Goal: Task Accomplishment & Management: Manage account settings

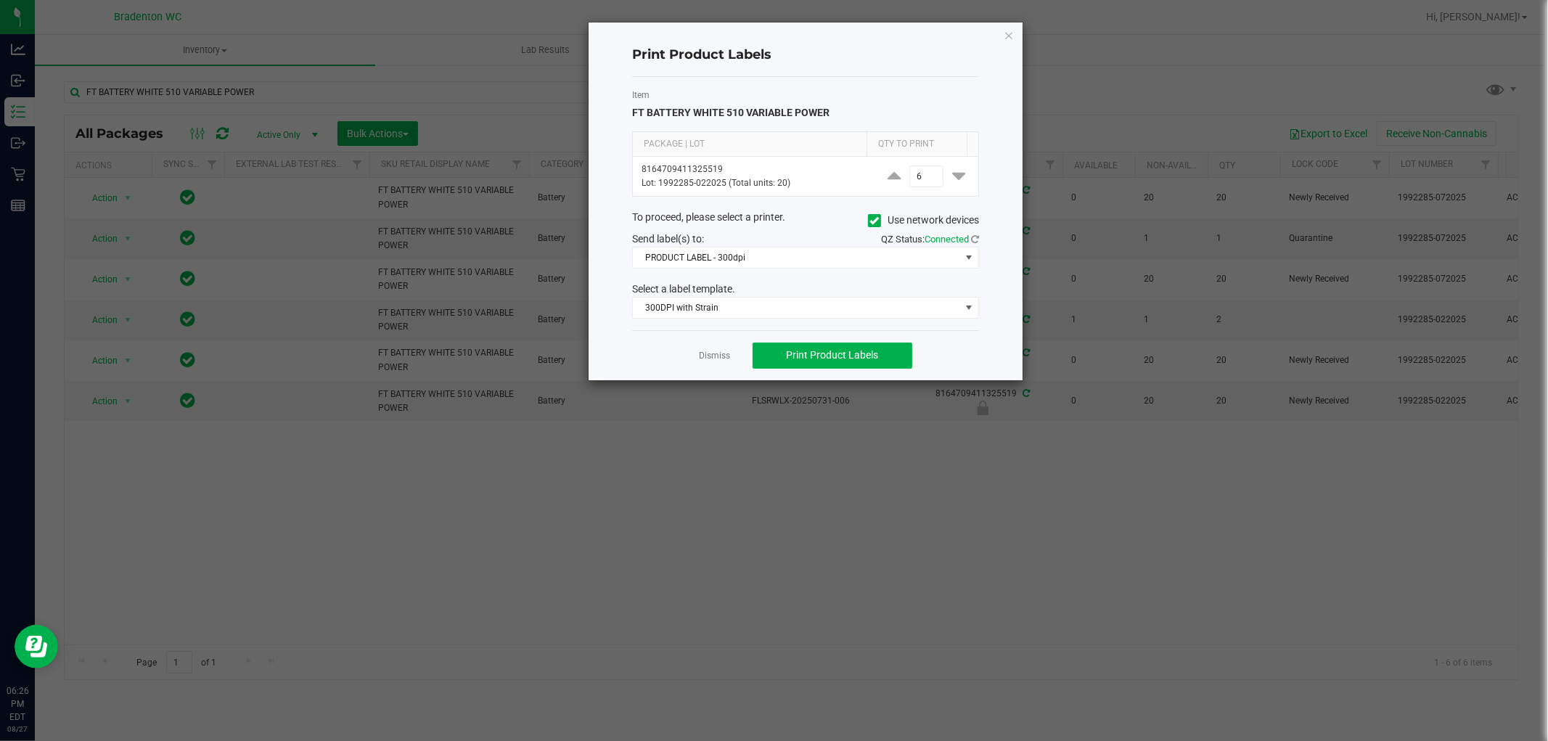
click at [421, 30] on ngb-modal-window "Print Product Labels Item FT BATTERY WHITE 510 VARIABLE POWER Package | Lot Qty…" at bounding box center [779, 370] width 1559 height 741
click at [1007, 35] on icon "button" at bounding box center [1009, 34] width 10 height 17
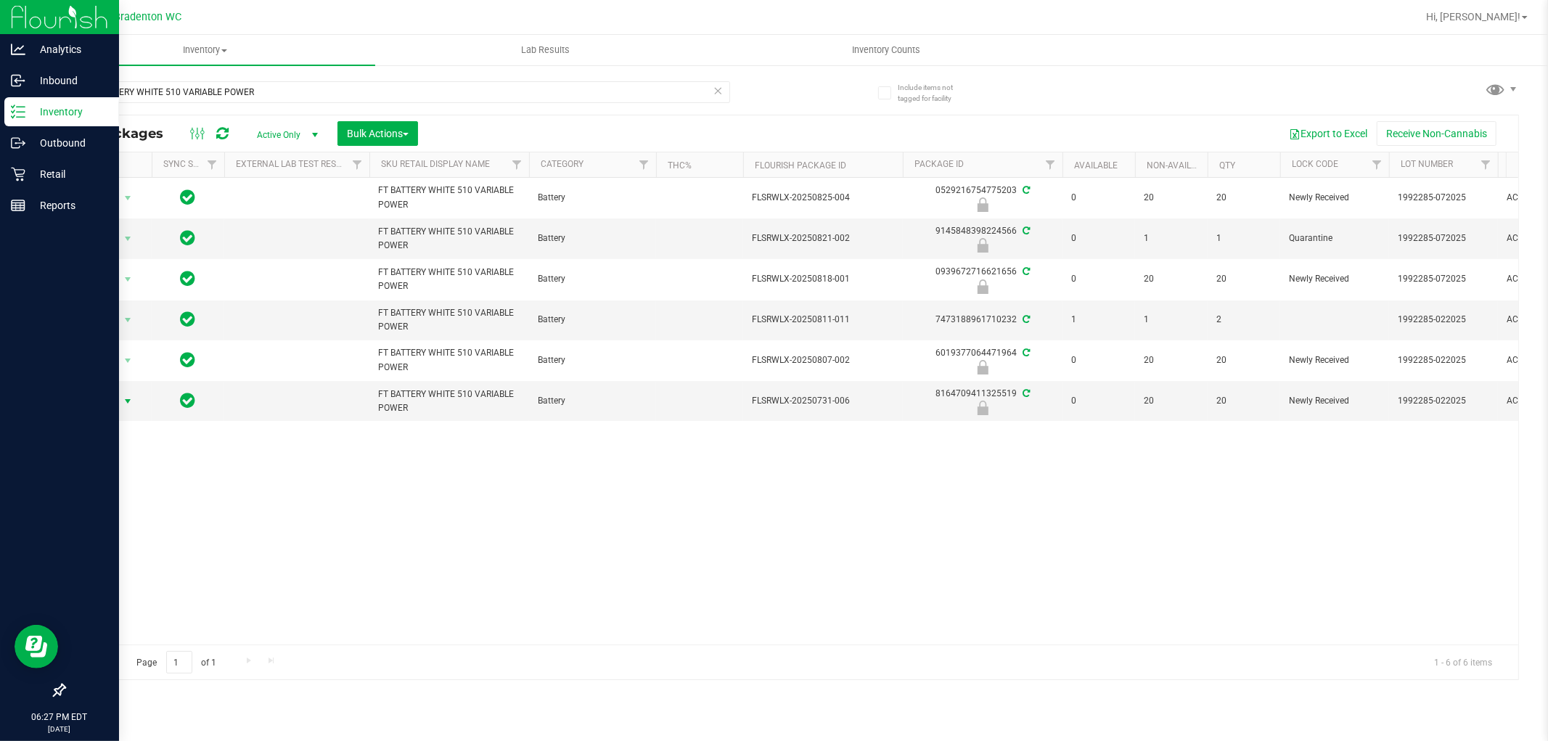
click at [20, 6] on img at bounding box center [59, 17] width 97 height 34
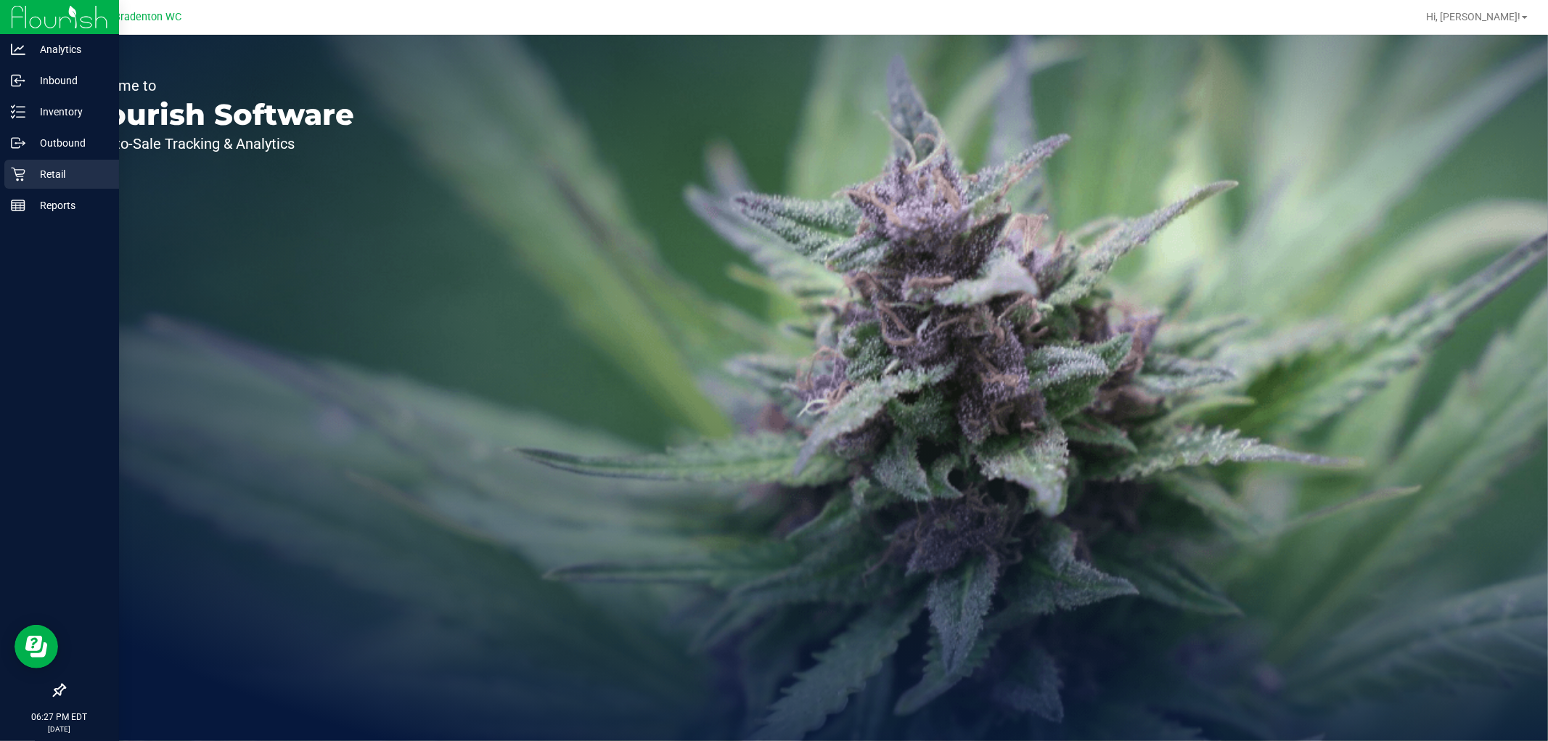
click at [33, 168] on p "Retail" at bounding box center [68, 173] width 87 height 17
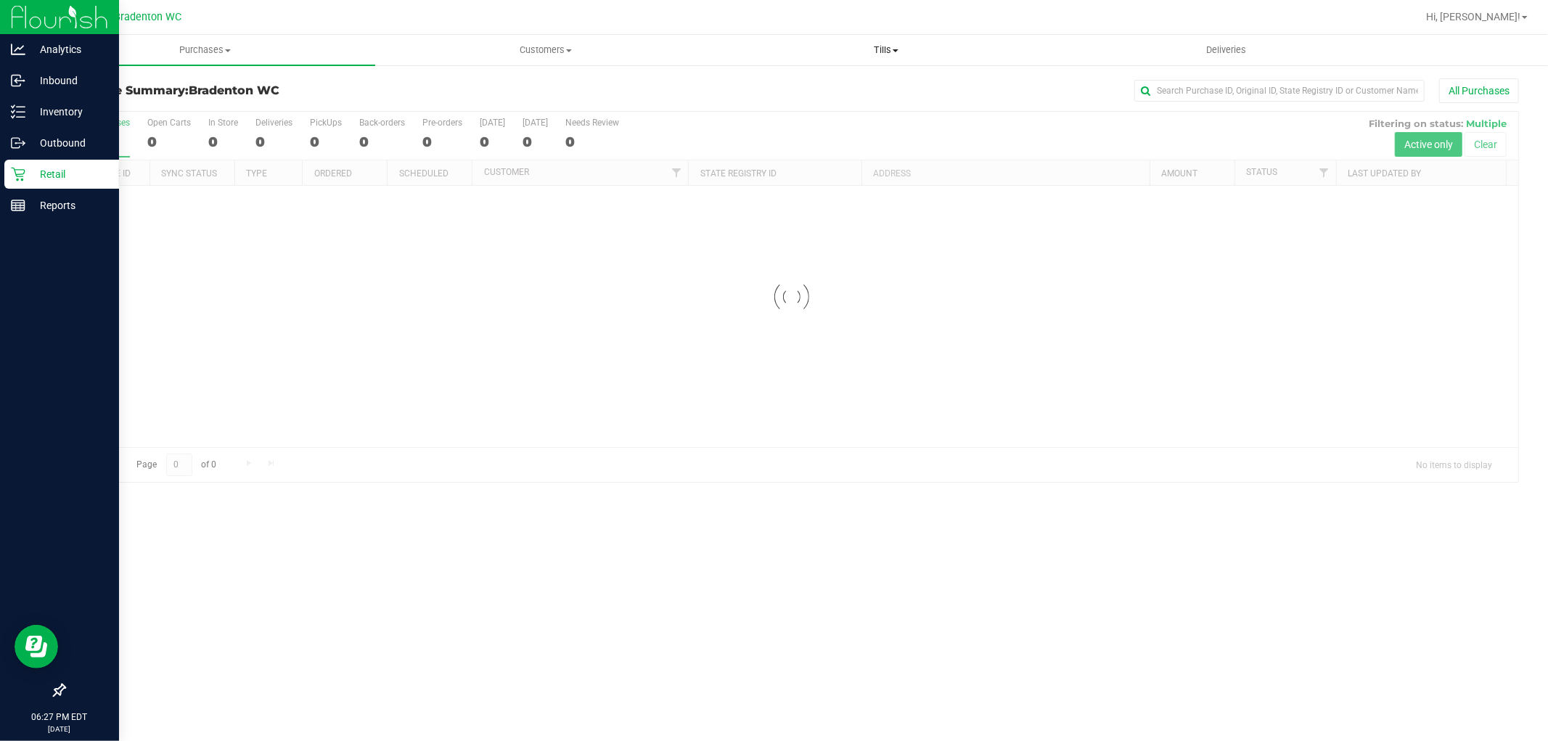
click at [896, 61] on uib-tab-heading "Tills Manage tills Reconcile e-payments" at bounding box center [885, 50] width 339 height 29
click at [778, 83] on span "Manage tills" at bounding box center [765, 87] width 98 height 12
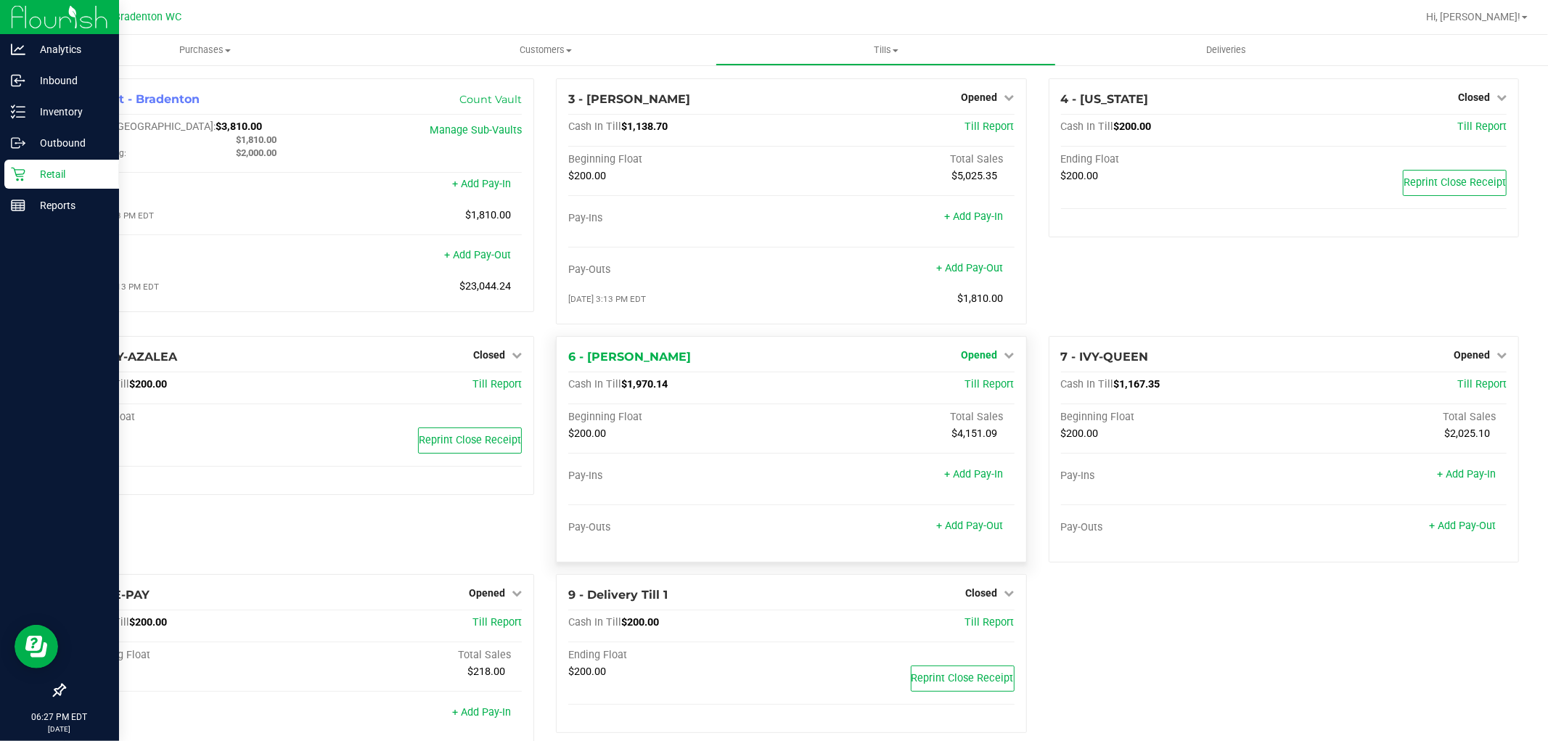
click at [974, 356] on span "Opened" at bounding box center [980, 355] width 36 height 12
click at [970, 388] on link "Close Till" at bounding box center [981, 386] width 39 height 12
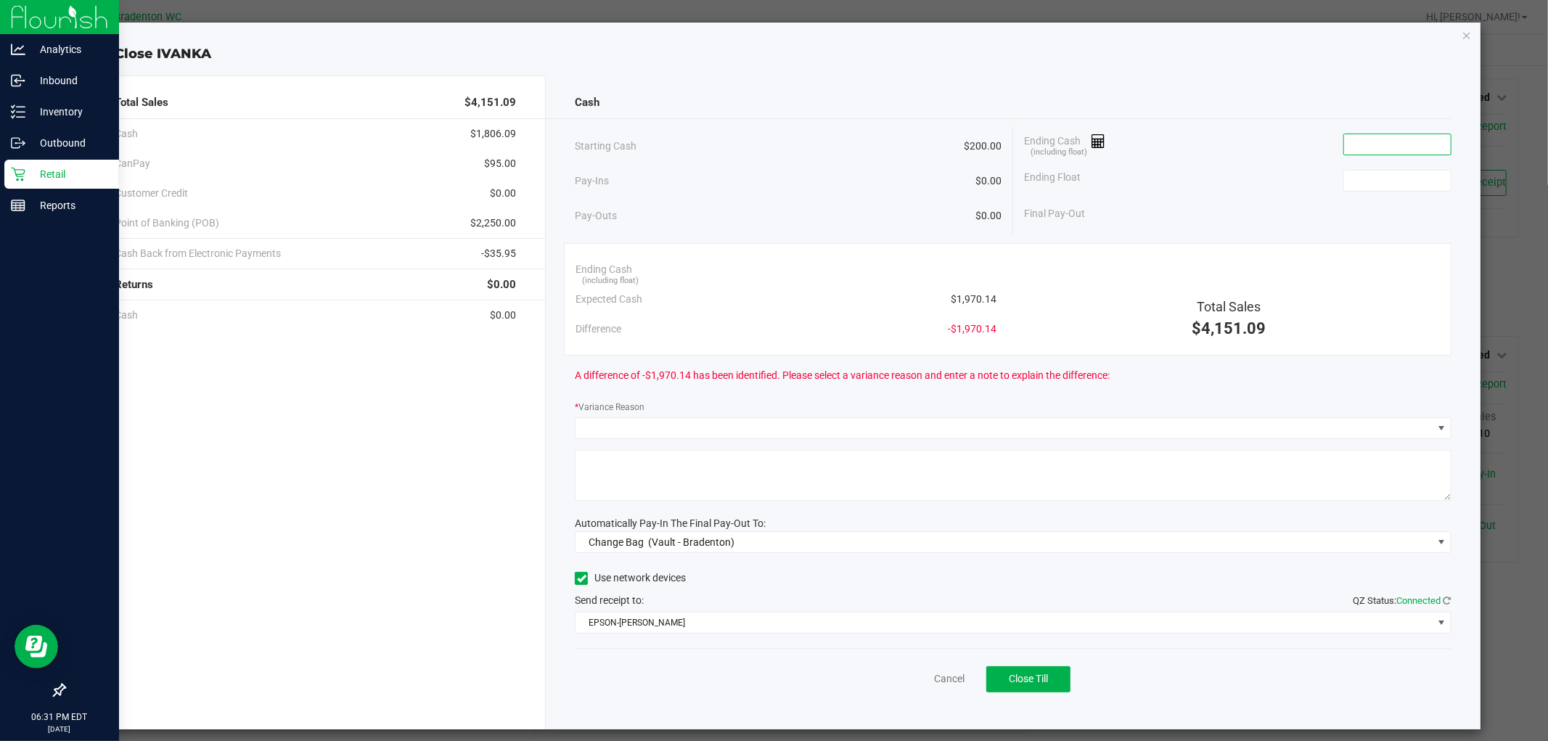
click at [1378, 136] on input at bounding box center [1397, 144] width 107 height 20
type input "$1,970.66"
click at [1389, 182] on input at bounding box center [1397, 181] width 107 height 20
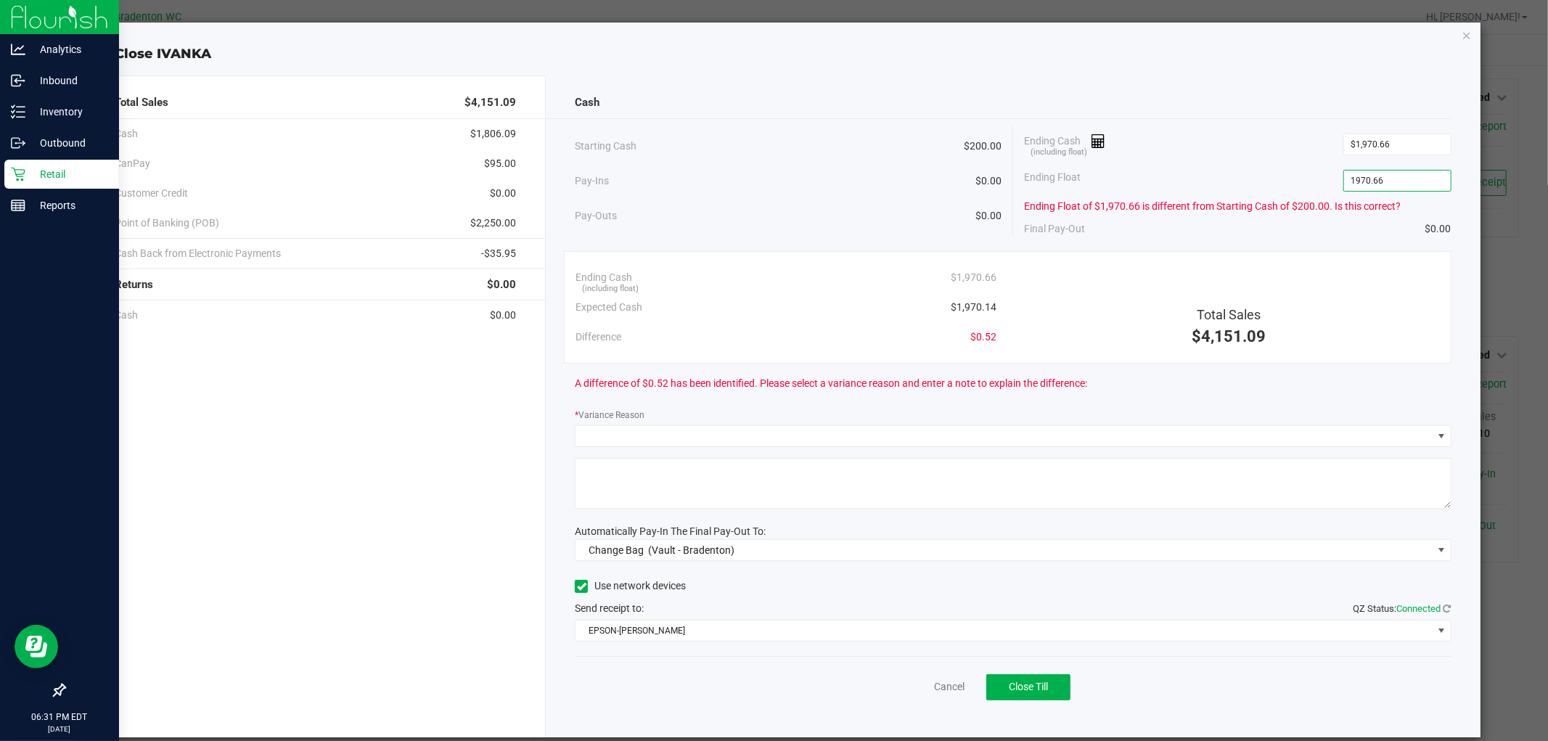
type input "$1,970.66"
click at [1189, 260] on div "Ending Cash (including float) $1,970.66 Expected Cash $1,970.14 Difference $0.5…" at bounding box center [1007, 307] width 887 height 113
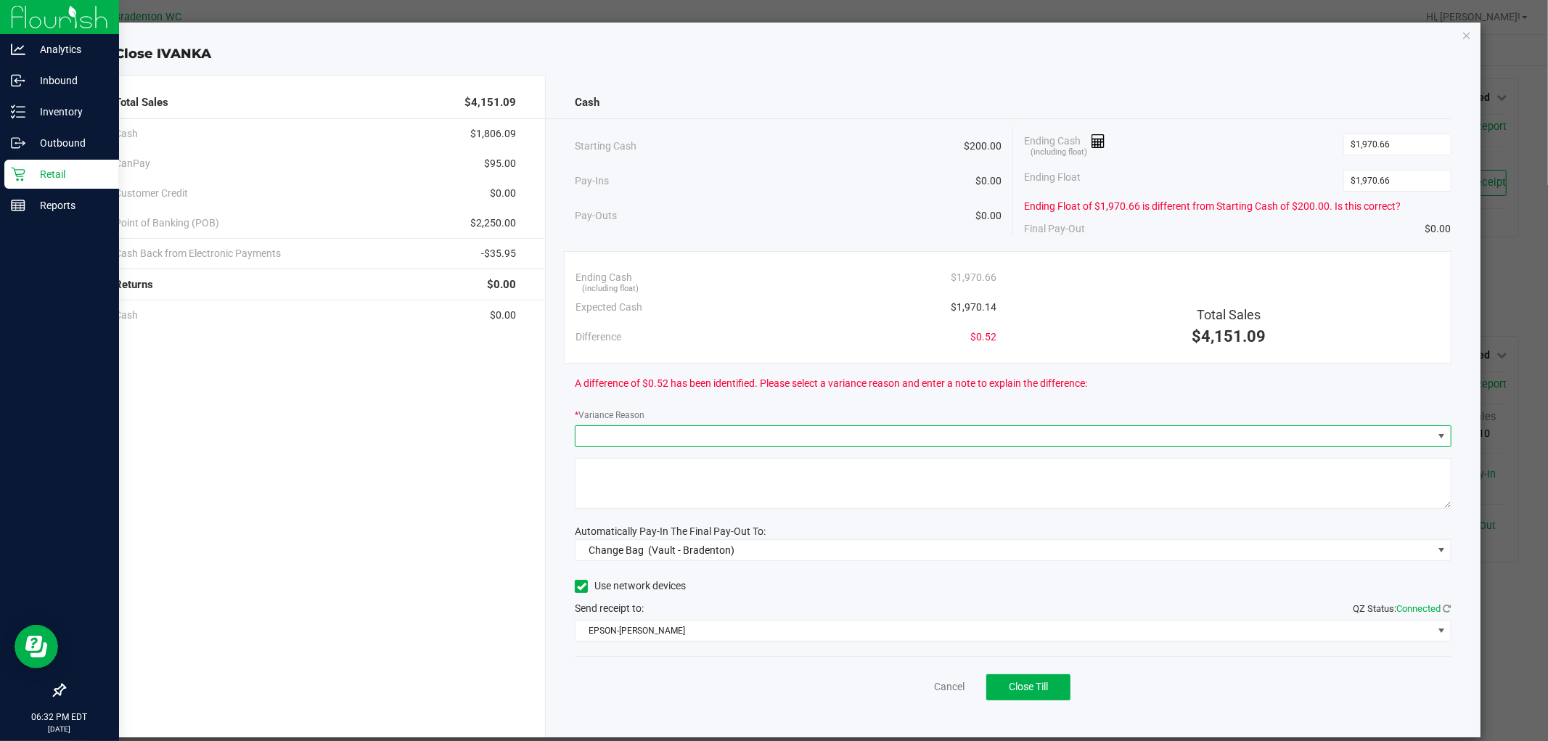
click at [1063, 433] on span at bounding box center [1004, 436] width 856 height 20
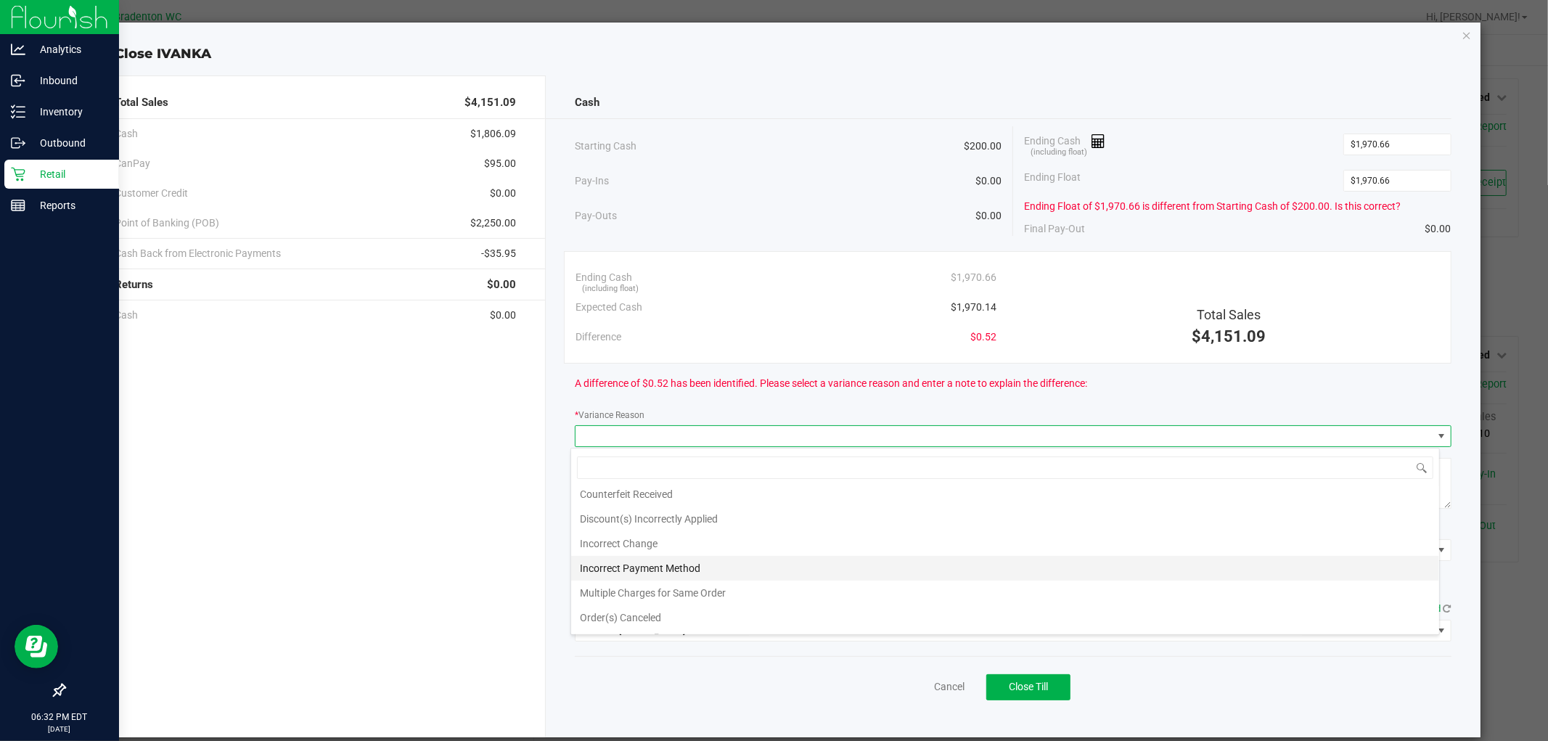
scroll to position [53, 0]
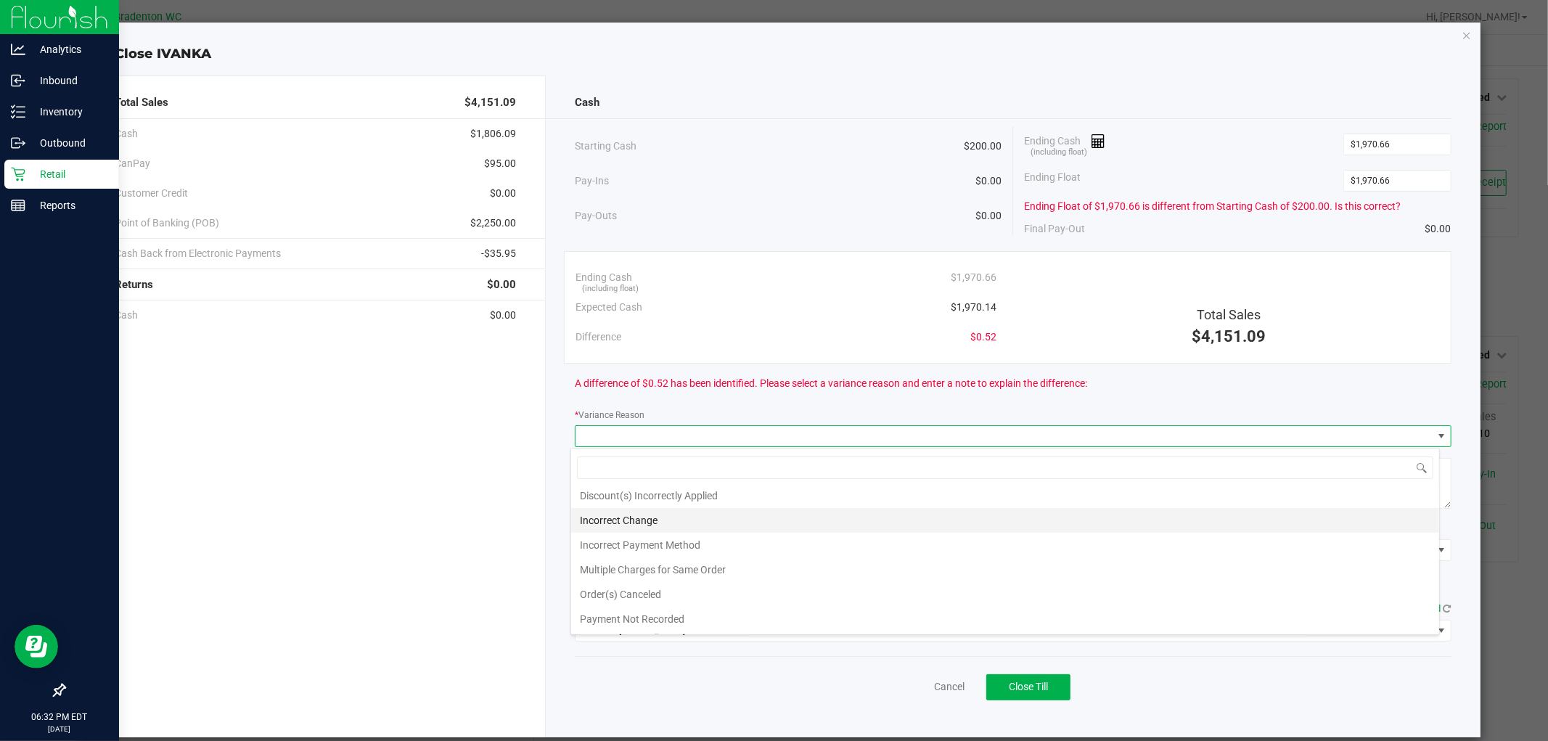
click at [668, 513] on li "Incorrect Change" at bounding box center [1005, 520] width 868 height 25
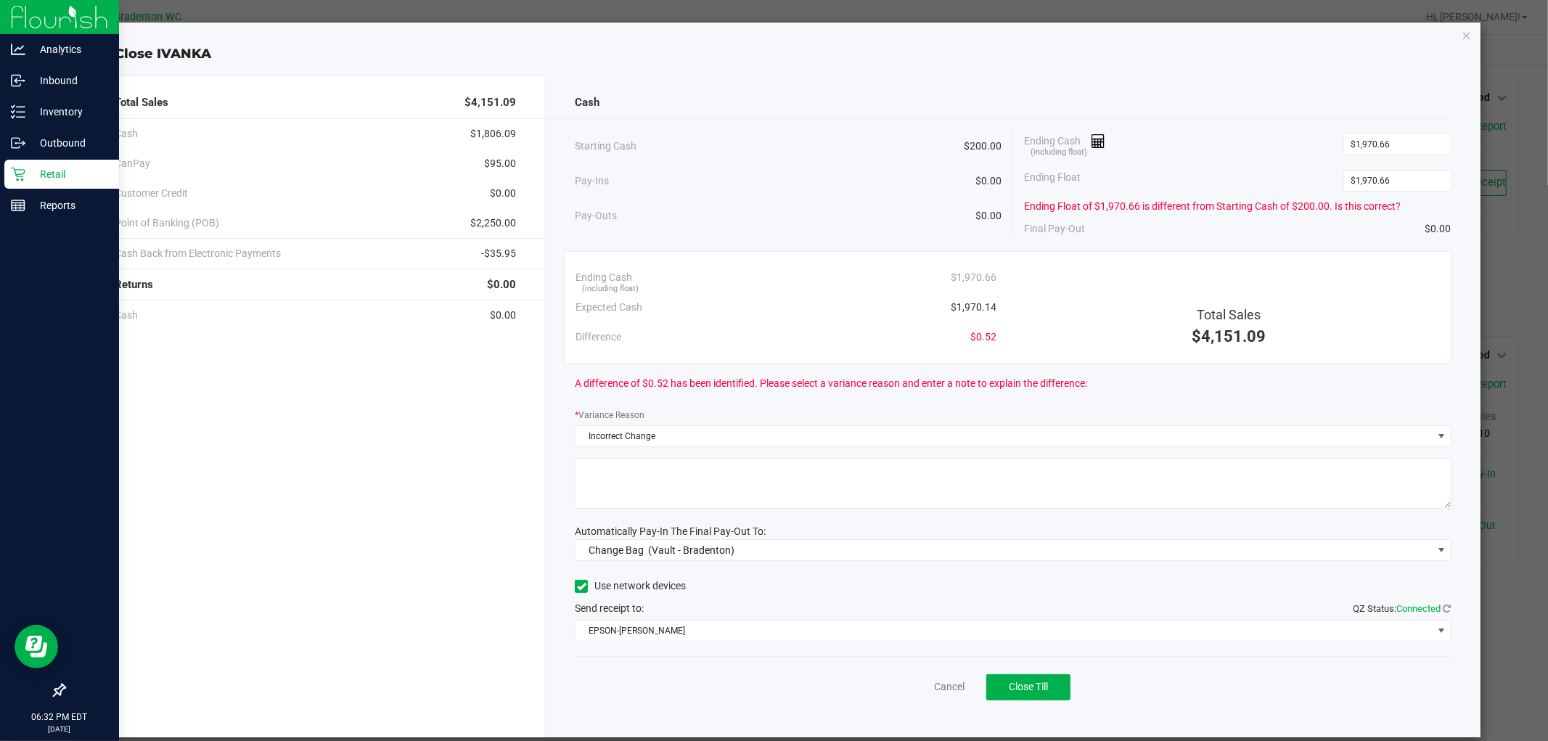
click at [796, 467] on textarea at bounding box center [1013, 483] width 876 height 51
type textarea "Change not given to PT/ PT did not want change"
type input "1970.66"
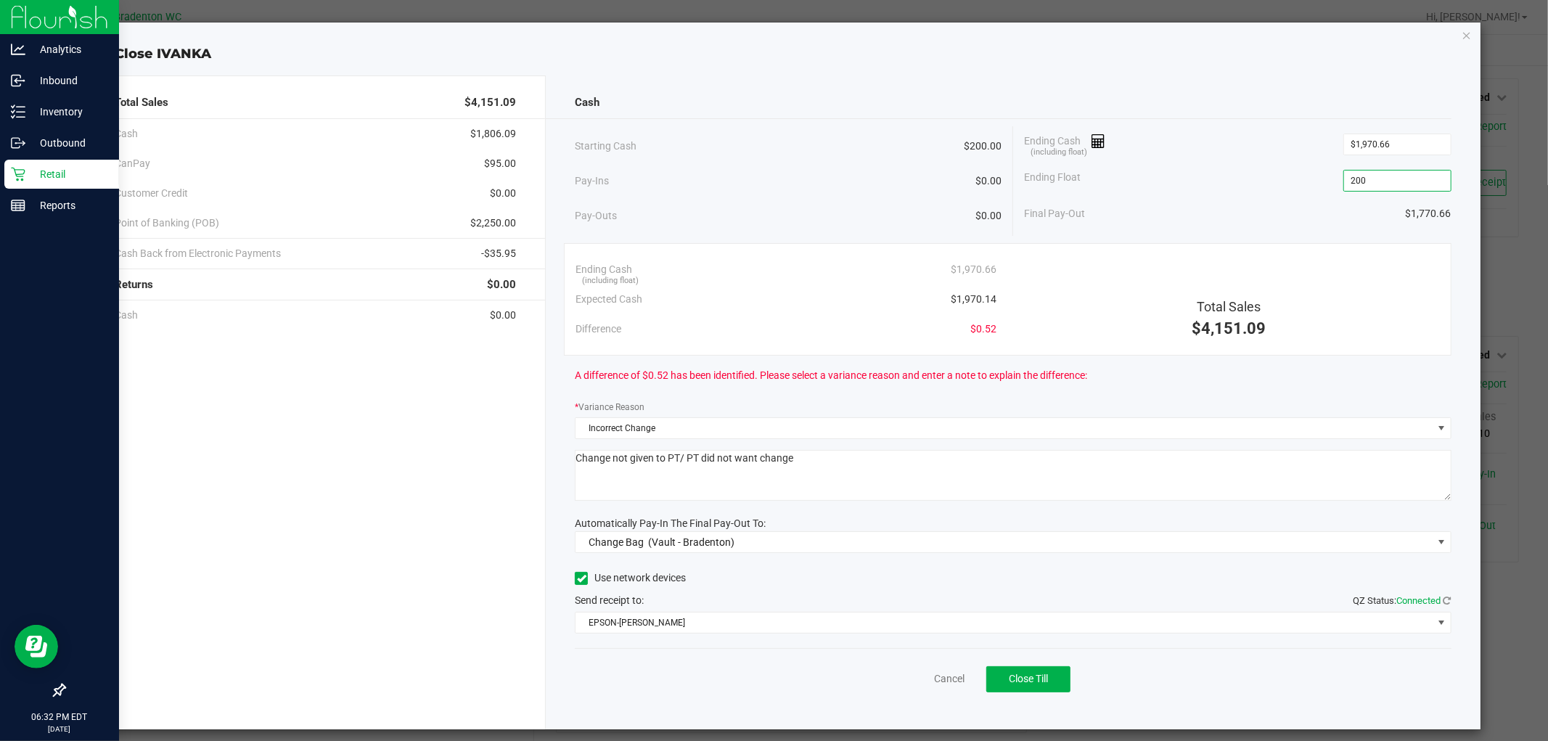
type input "$200.00"
click at [1177, 281] on div "Total Sales $4,151.09" at bounding box center [1228, 298] width 443 height 86
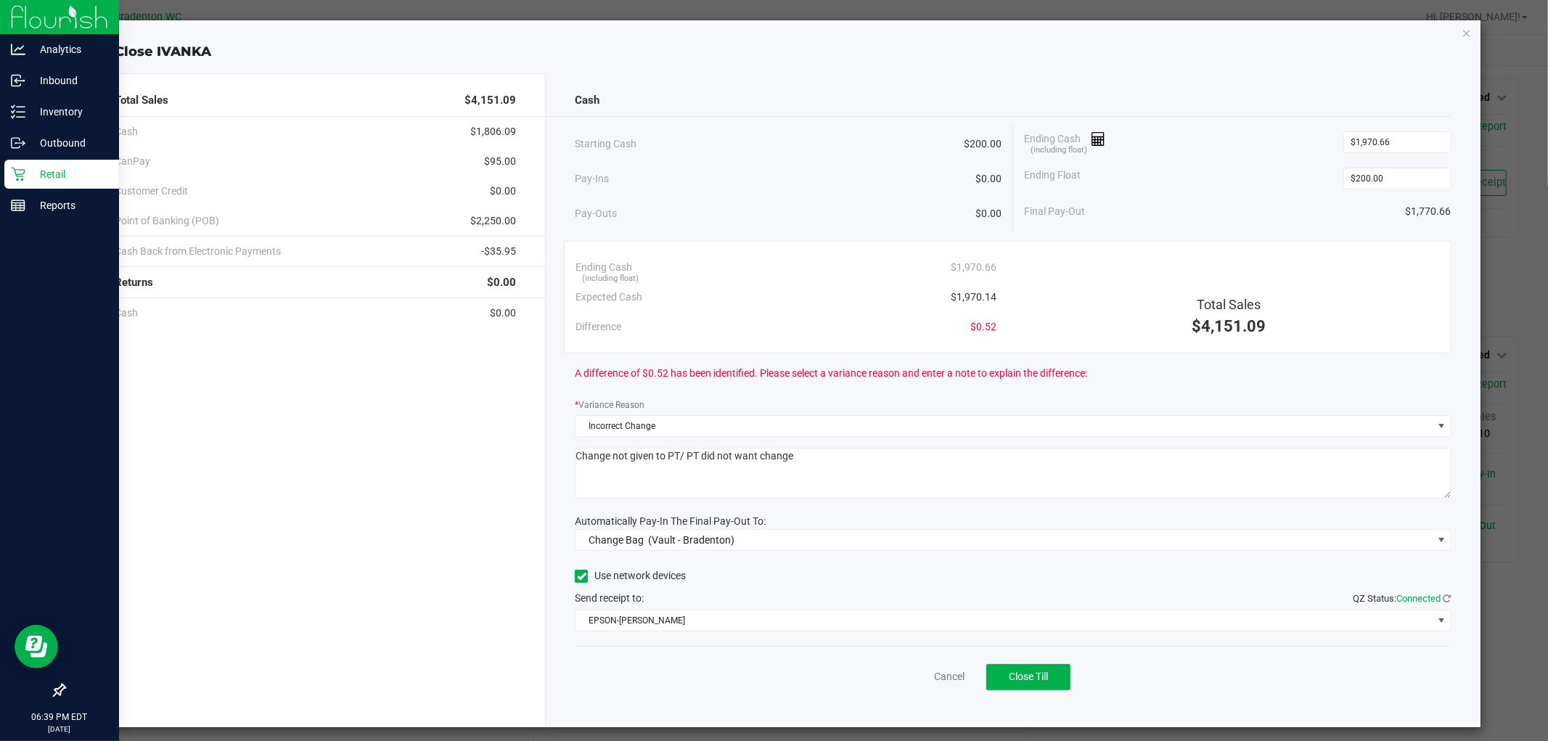
scroll to position [0, 0]
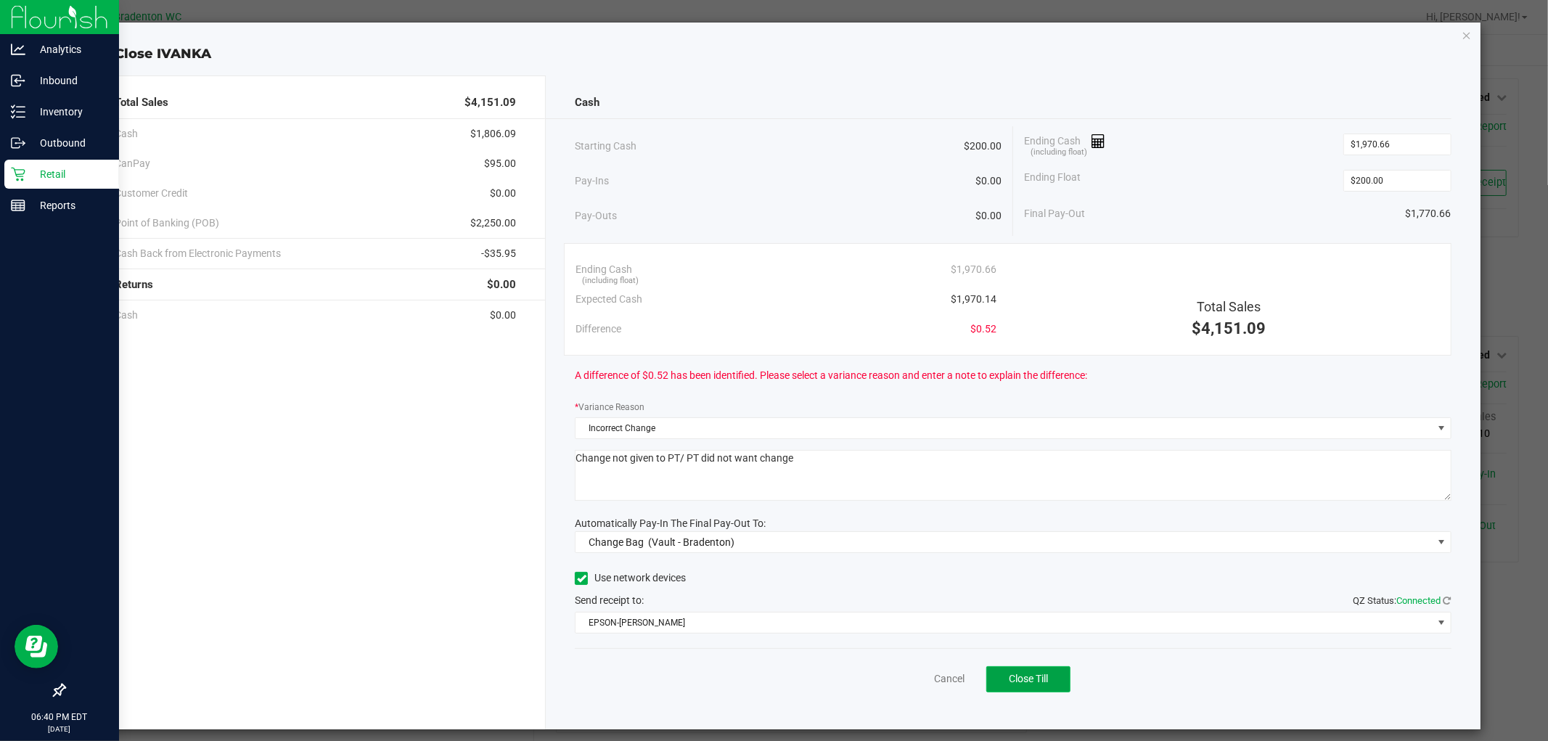
click at [1034, 679] on span "Close Till" at bounding box center [1028, 679] width 39 height 12
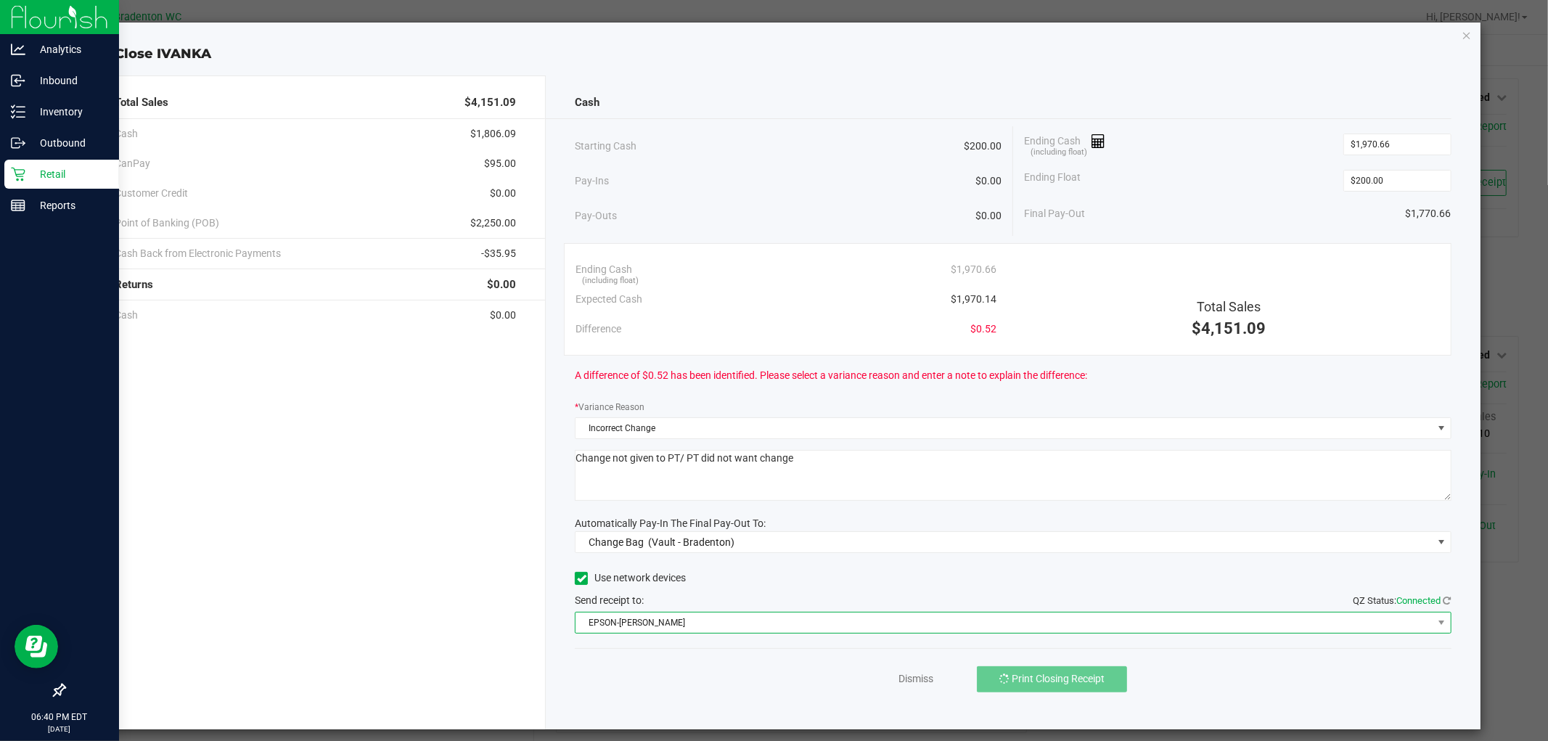
click at [719, 621] on span "EPSON-[PERSON_NAME]" at bounding box center [1004, 623] width 856 height 20
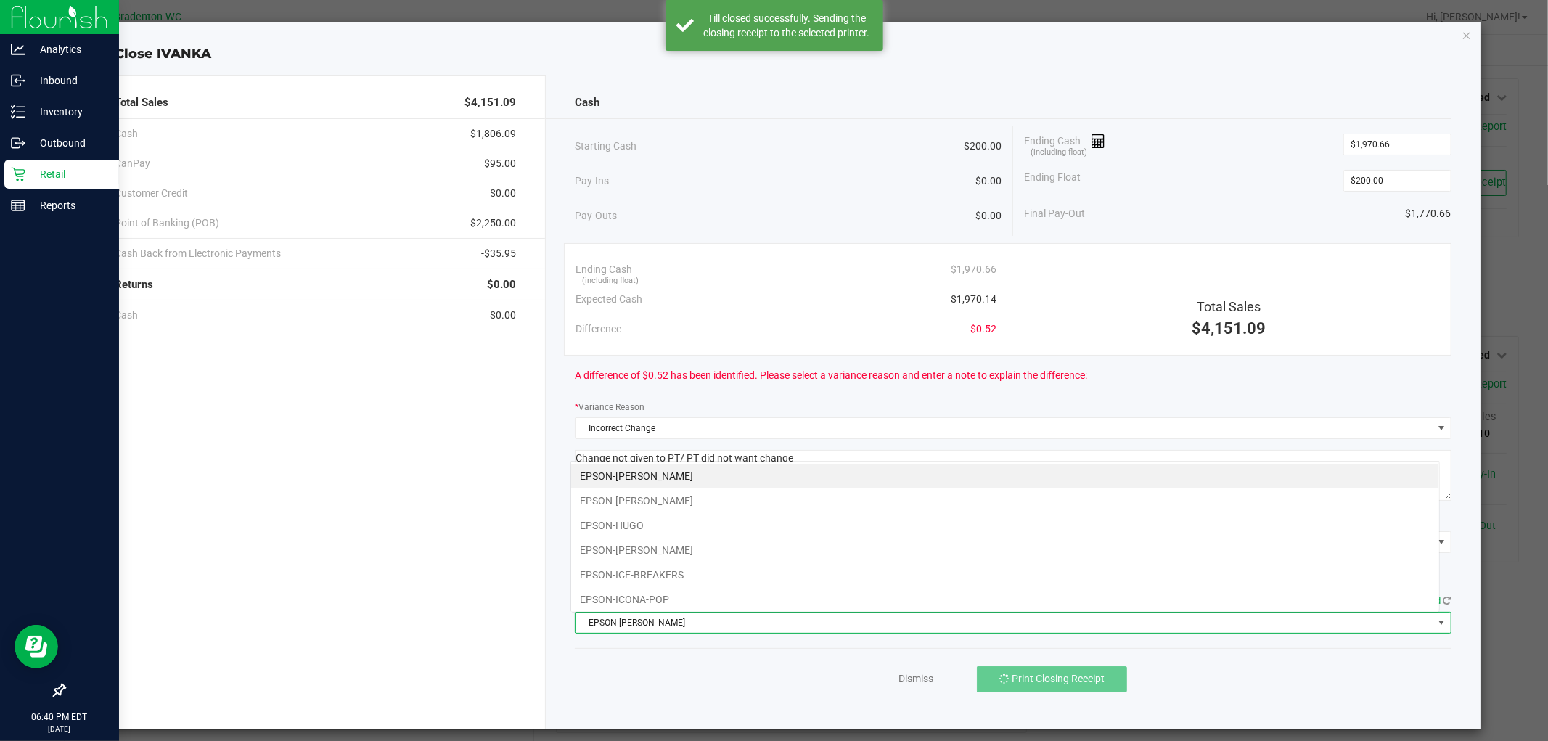
scroll to position [22, 869]
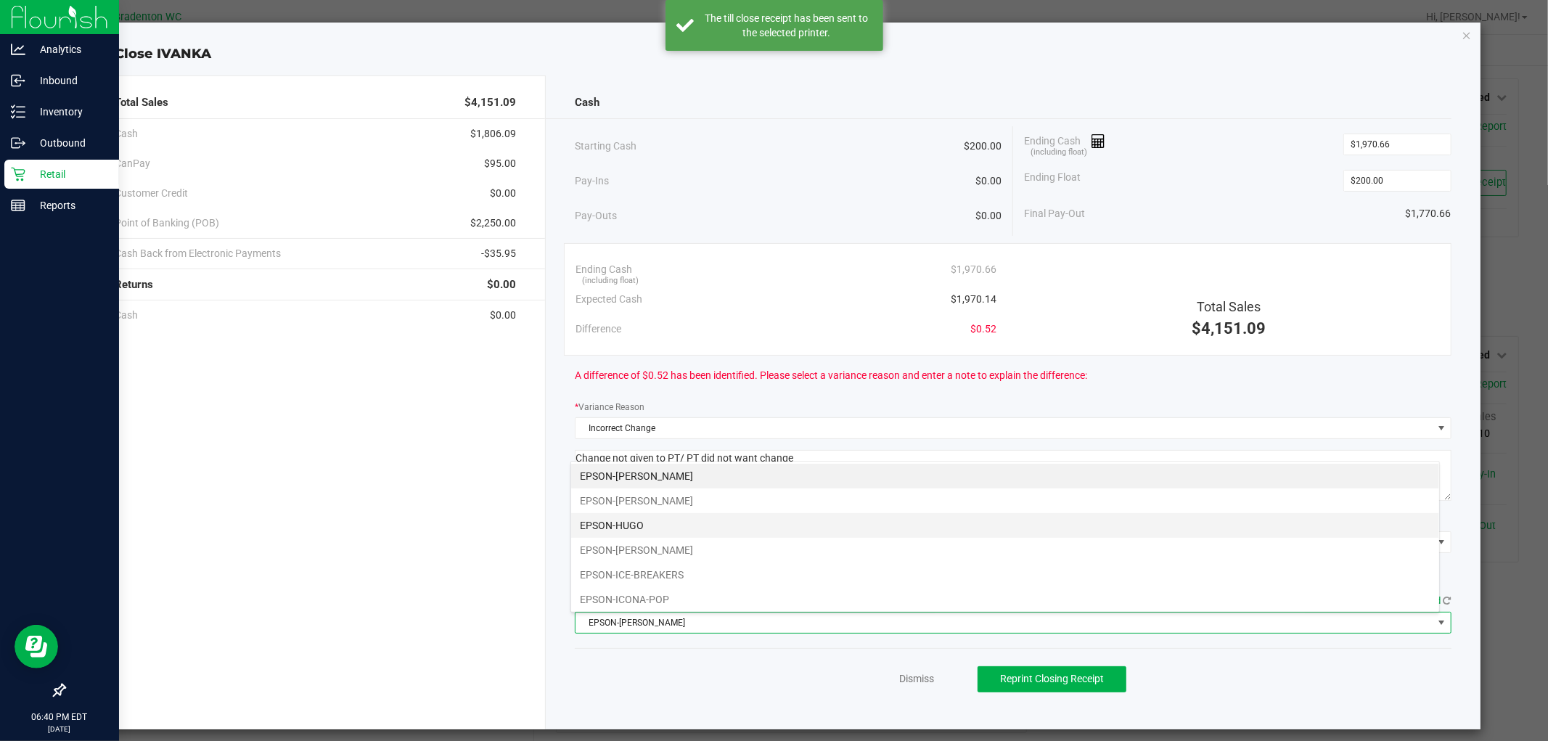
click at [648, 520] on li "EPSON-HUGO" at bounding box center [1005, 525] width 868 height 25
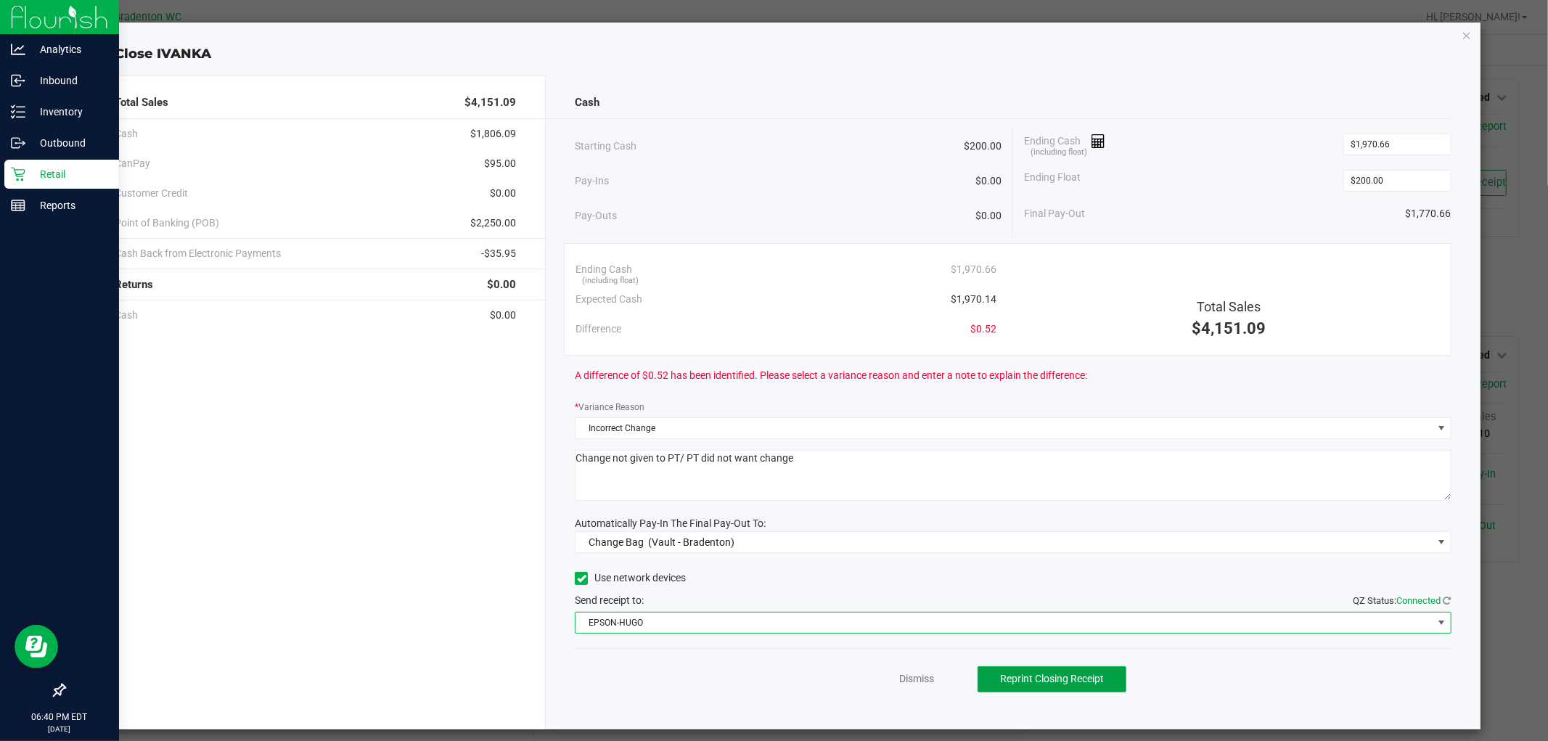
click at [1034, 677] on span "Reprint Closing Receipt" at bounding box center [1052, 679] width 104 height 12
